Goal: Check status: Check status

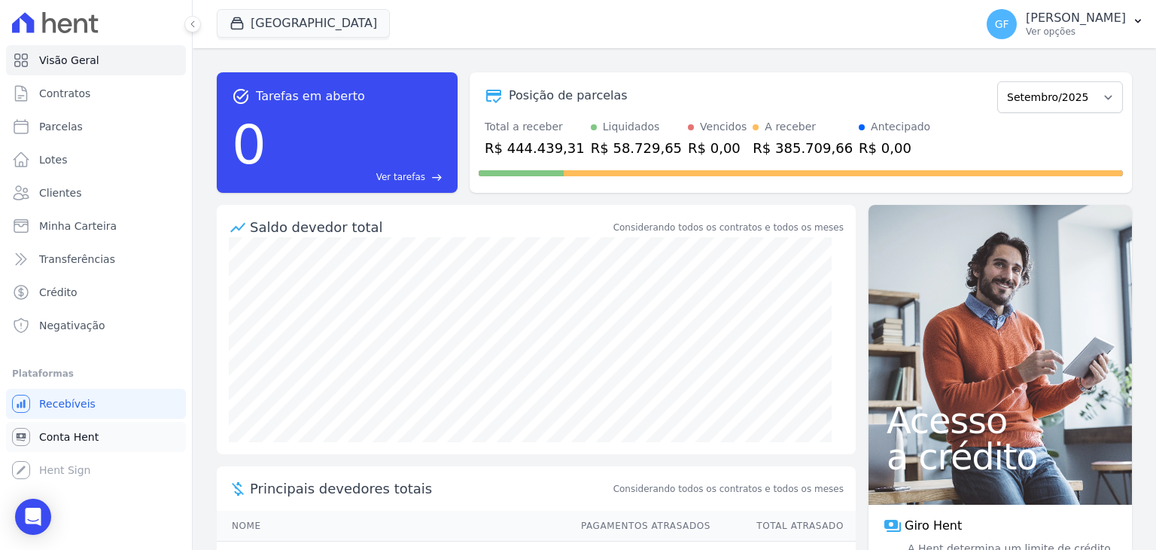
click at [60, 445] on link "Conta Hent" at bounding box center [96, 437] width 180 height 30
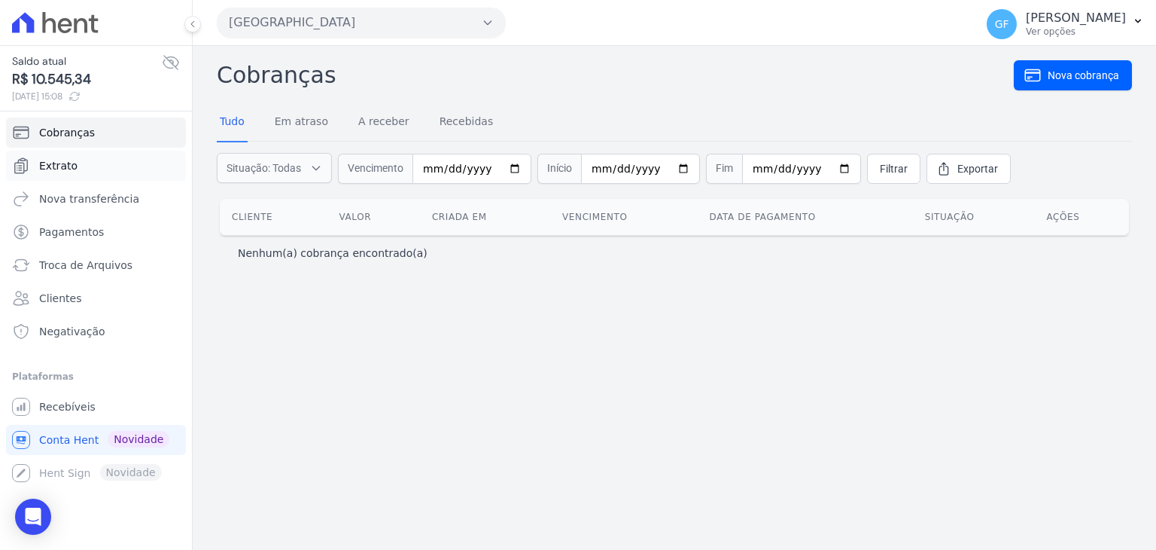
click at [61, 172] on span "Extrato" at bounding box center [58, 165] width 38 height 15
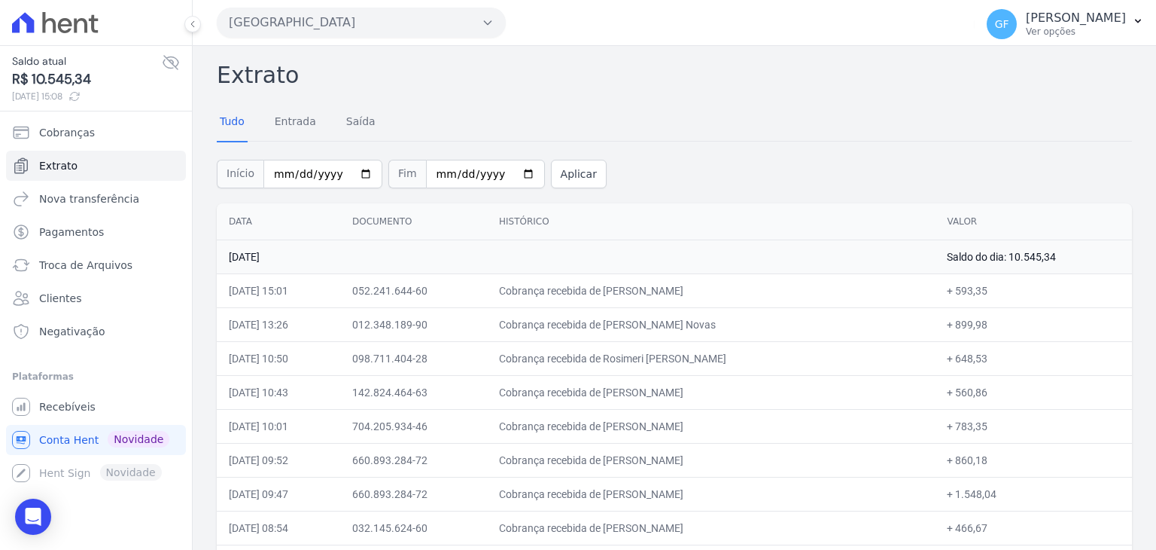
drag, startPoint x: 645, startPoint y: 288, endPoint x: 931, endPoint y: 322, distance: 288.2
click at [633, 265] on td "[DATE]" at bounding box center [576, 256] width 718 height 34
